Goal: Information Seeking & Learning: Find specific fact

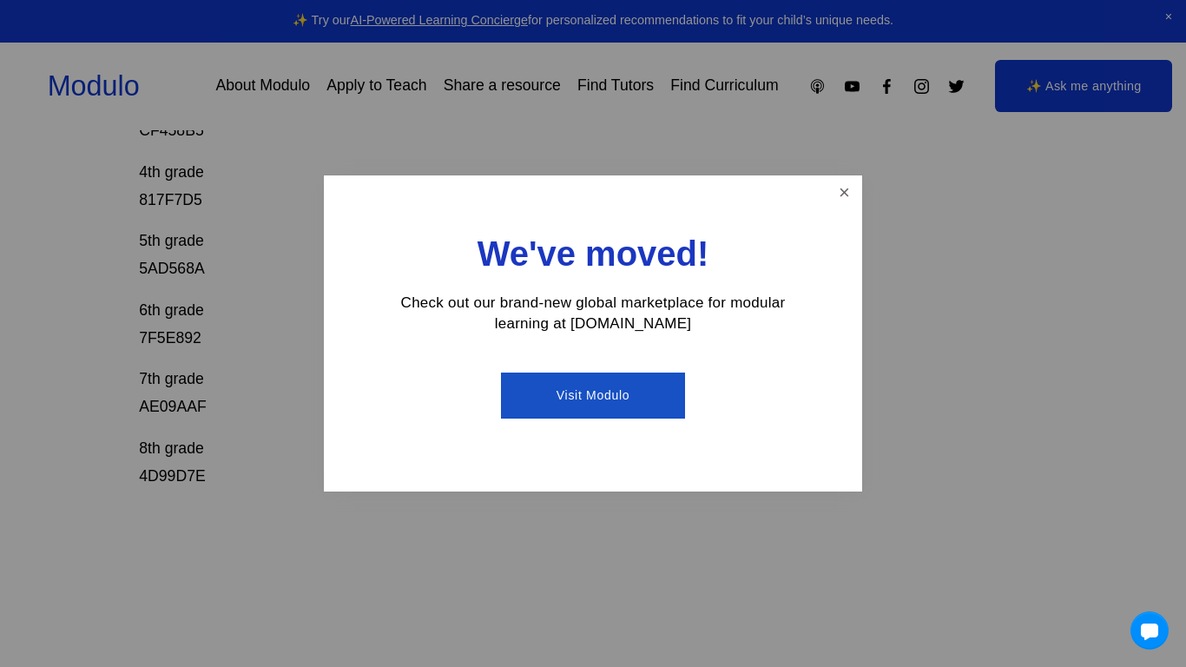
scroll to position [745, 0]
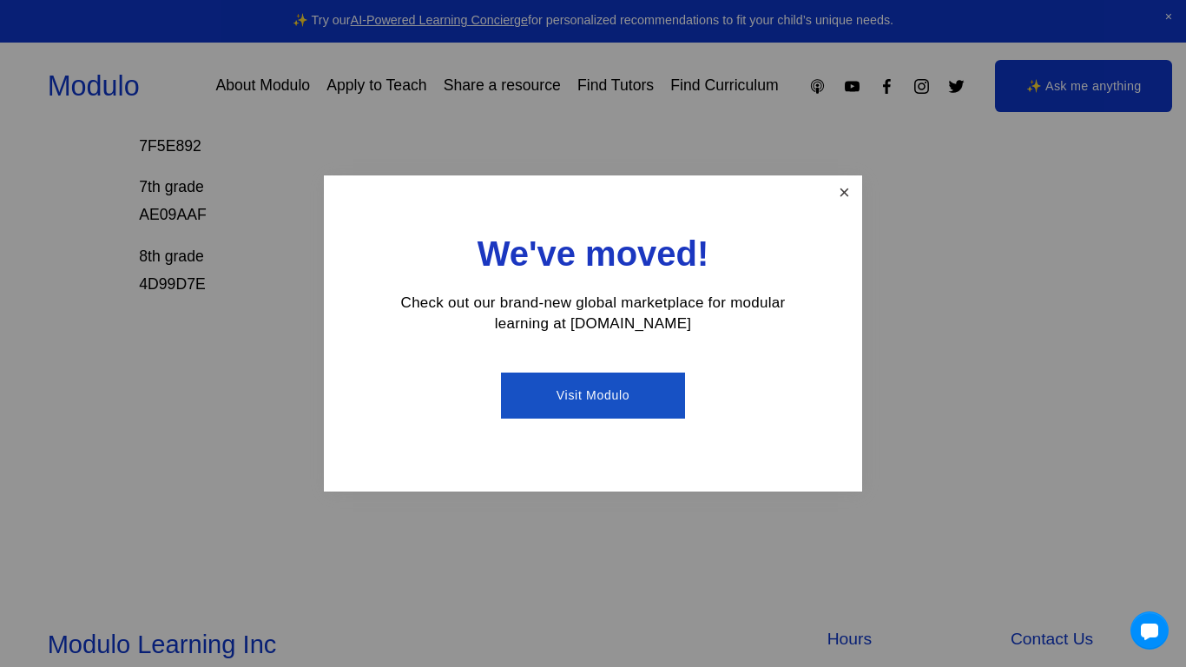
click at [837, 201] on link "Close" at bounding box center [844, 193] width 30 height 30
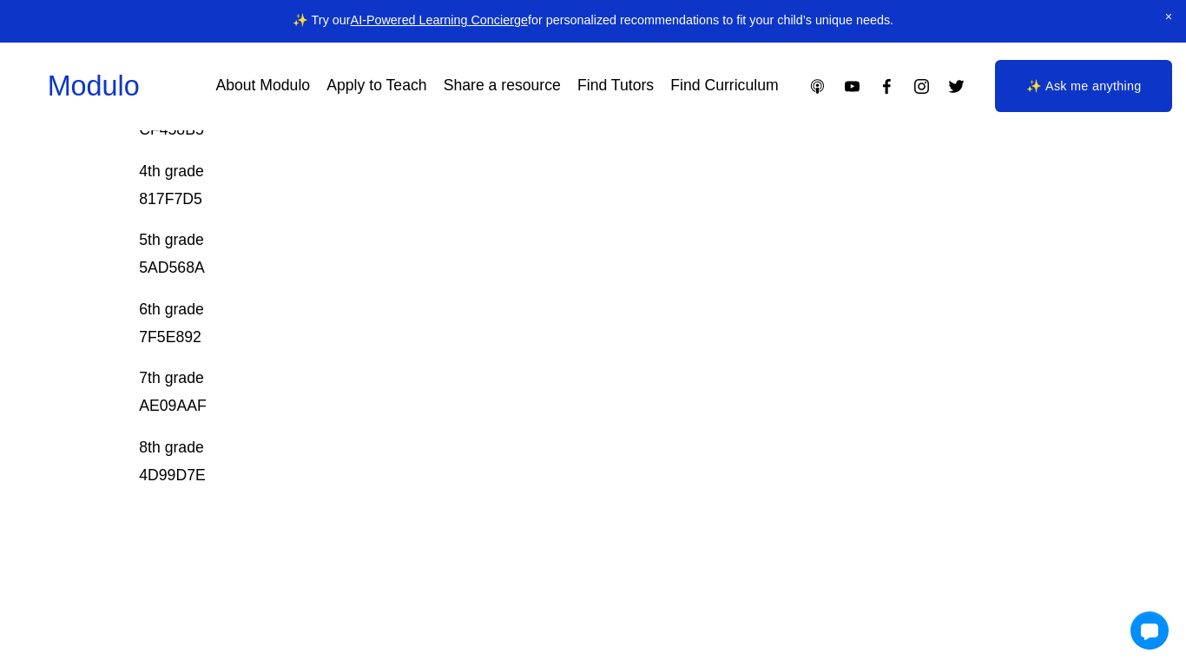
scroll to position [550, 0]
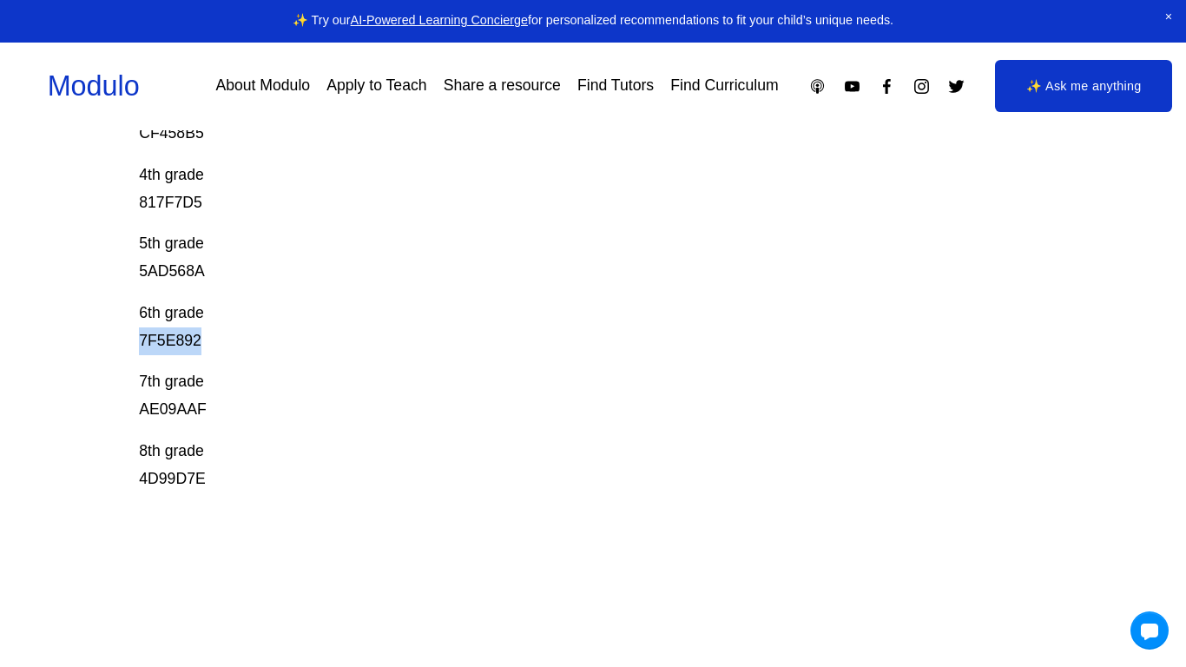
drag, startPoint x: 139, startPoint y: 345, endPoint x: 267, endPoint y: 339, distance: 127.8
click at [267, 339] on p "6th grade 7F5E892" at bounding box center [547, 328] width 816 height 56
copy p "7F5E892"
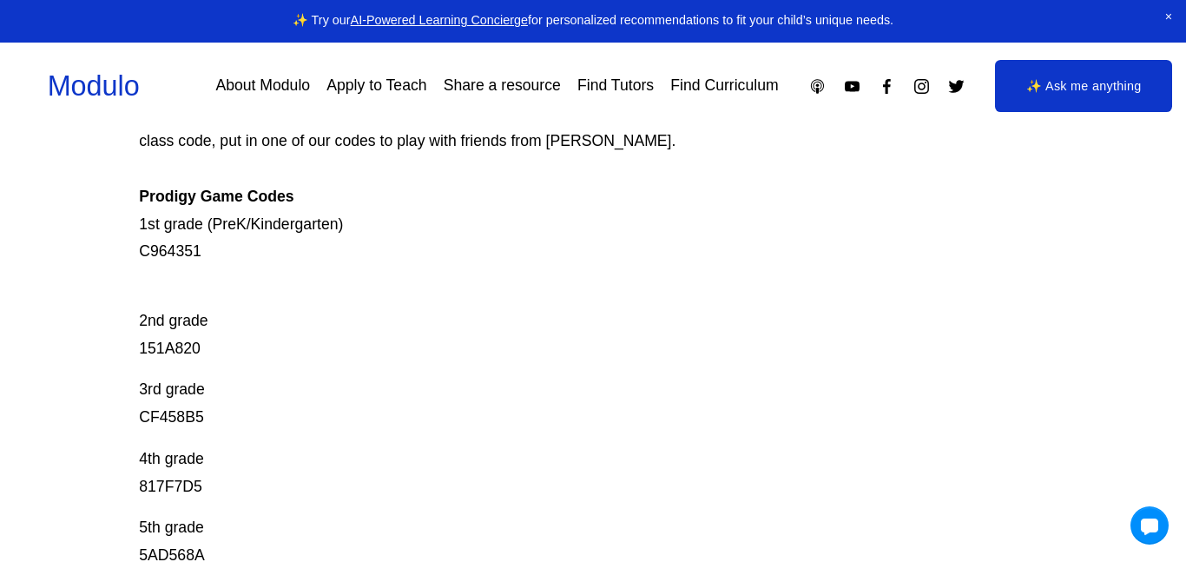
scroll to position [266, 0]
